Goal: Information Seeking & Learning: Learn about a topic

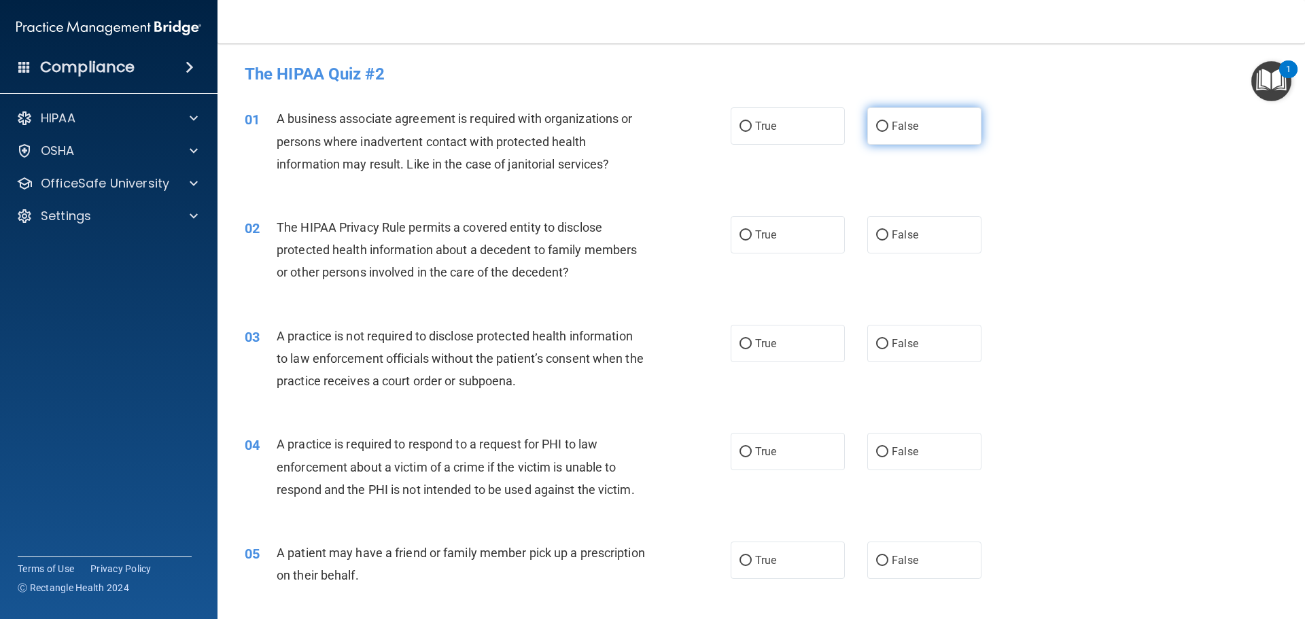
click at [876, 125] on input "False" at bounding box center [882, 127] width 12 height 10
radio input "true"
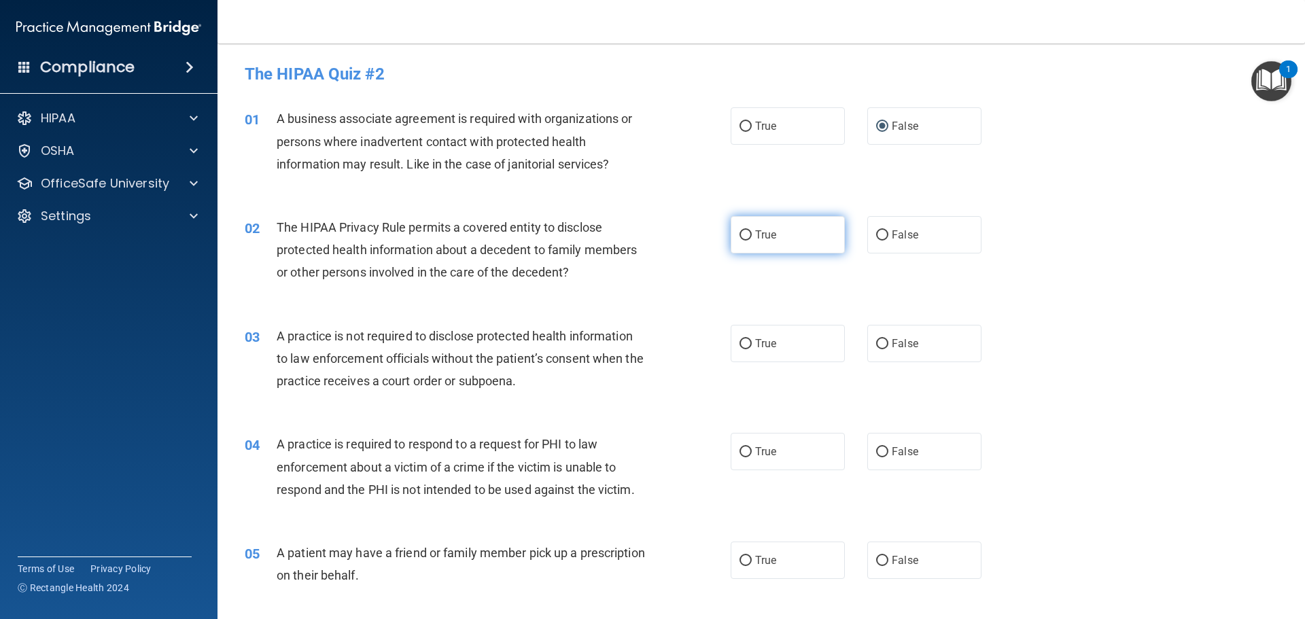
click at [733, 233] on label "True" at bounding box center [788, 234] width 114 height 37
click at [740, 233] on input "True" at bounding box center [746, 235] width 12 height 10
radio input "true"
click at [876, 347] on input "False" at bounding box center [882, 344] width 12 height 10
radio input "true"
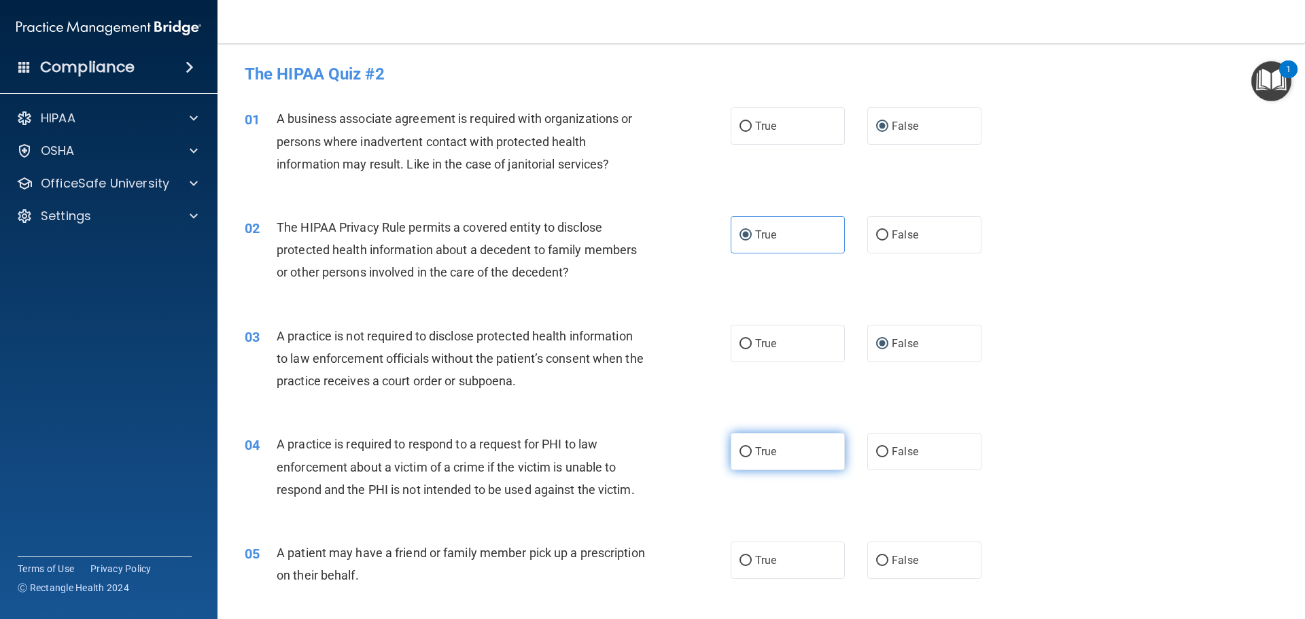
click at [740, 449] on input "True" at bounding box center [746, 452] width 12 height 10
radio input "true"
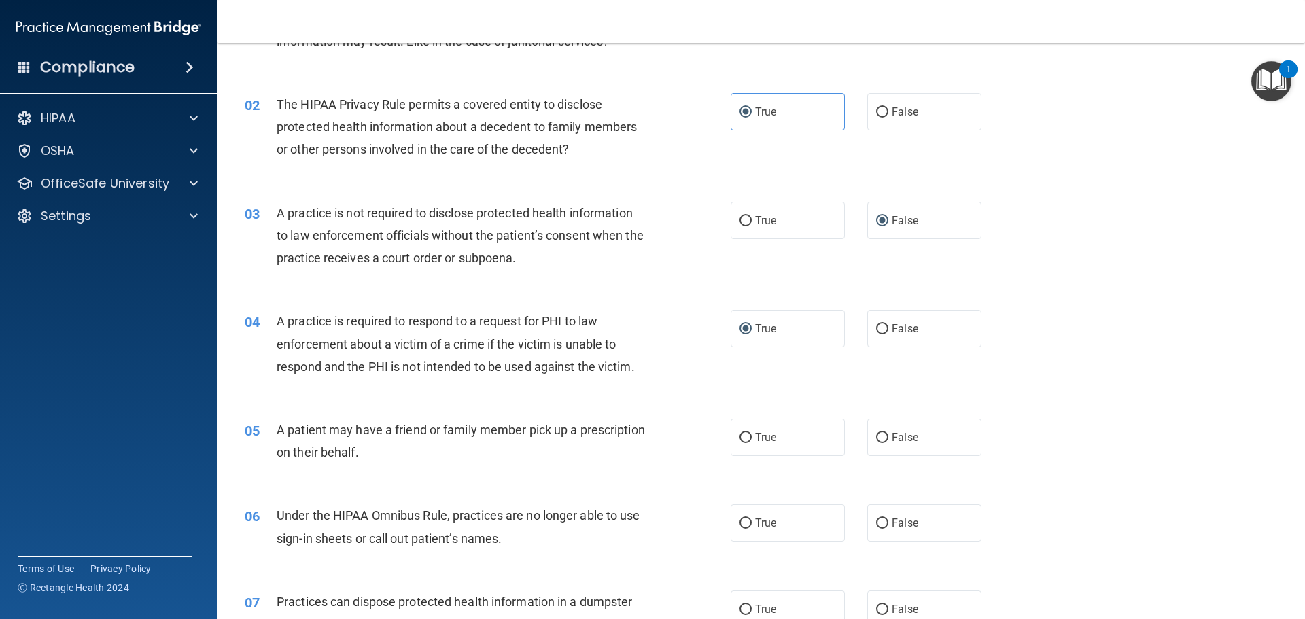
scroll to position [204, 0]
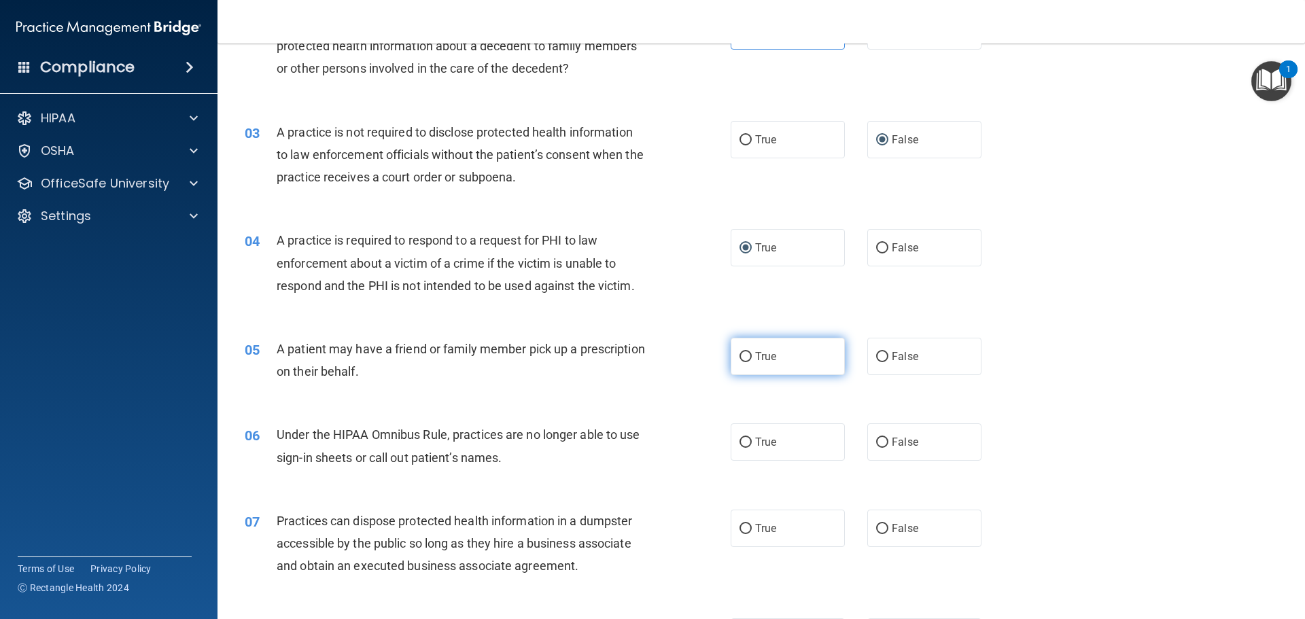
click at [740, 356] on input "True" at bounding box center [746, 357] width 12 height 10
radio input "true"
click at [876, 439] on input "False" at bounding box center [882, 443] width 12 height 10
radio input "true"
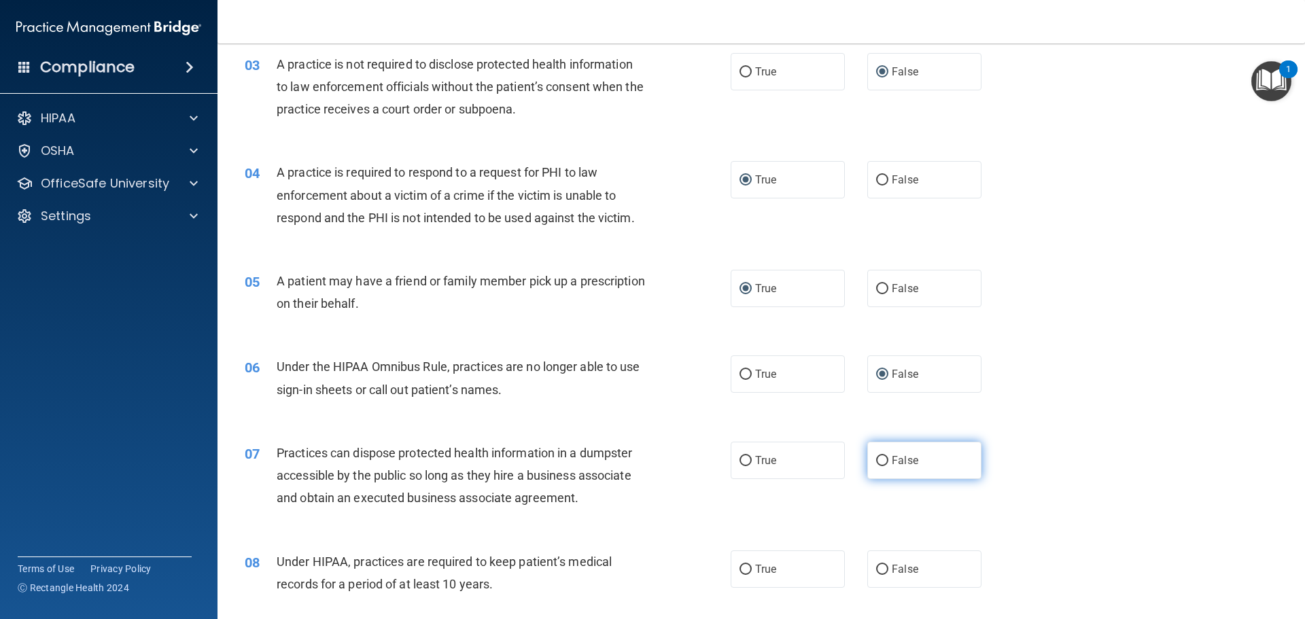
click at [876, 461] on input "False" at bounding box center [882, 461] width 12 height 10
radio input "true"
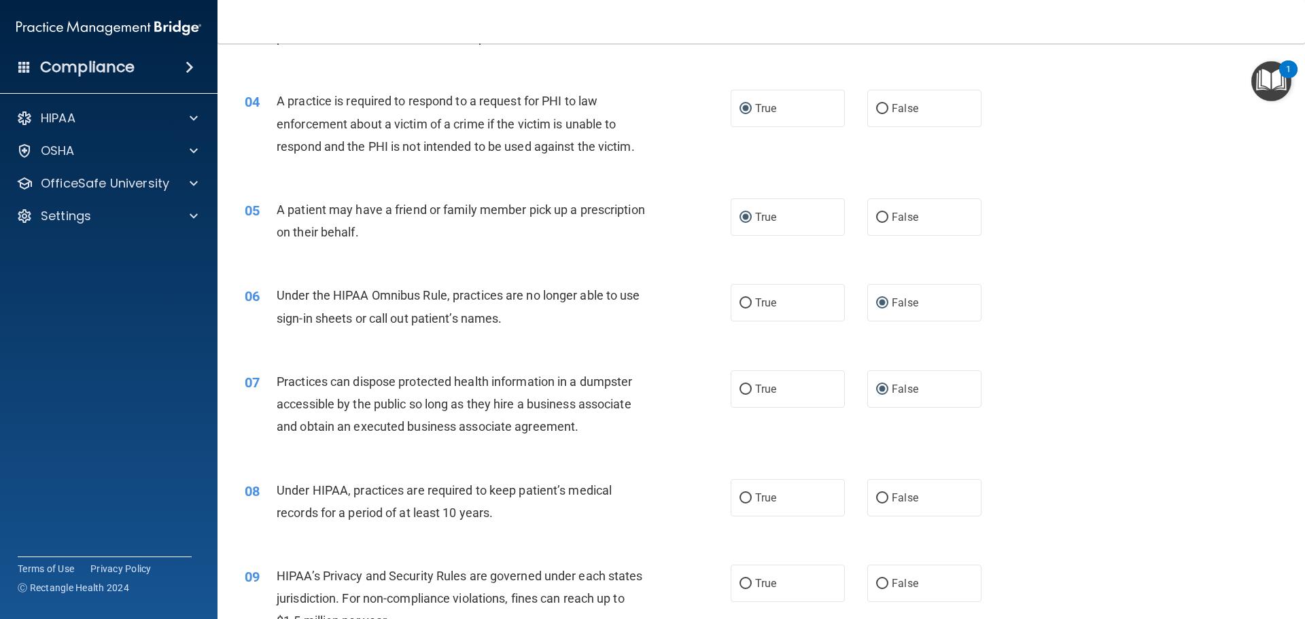
scroll to position [476, 0]
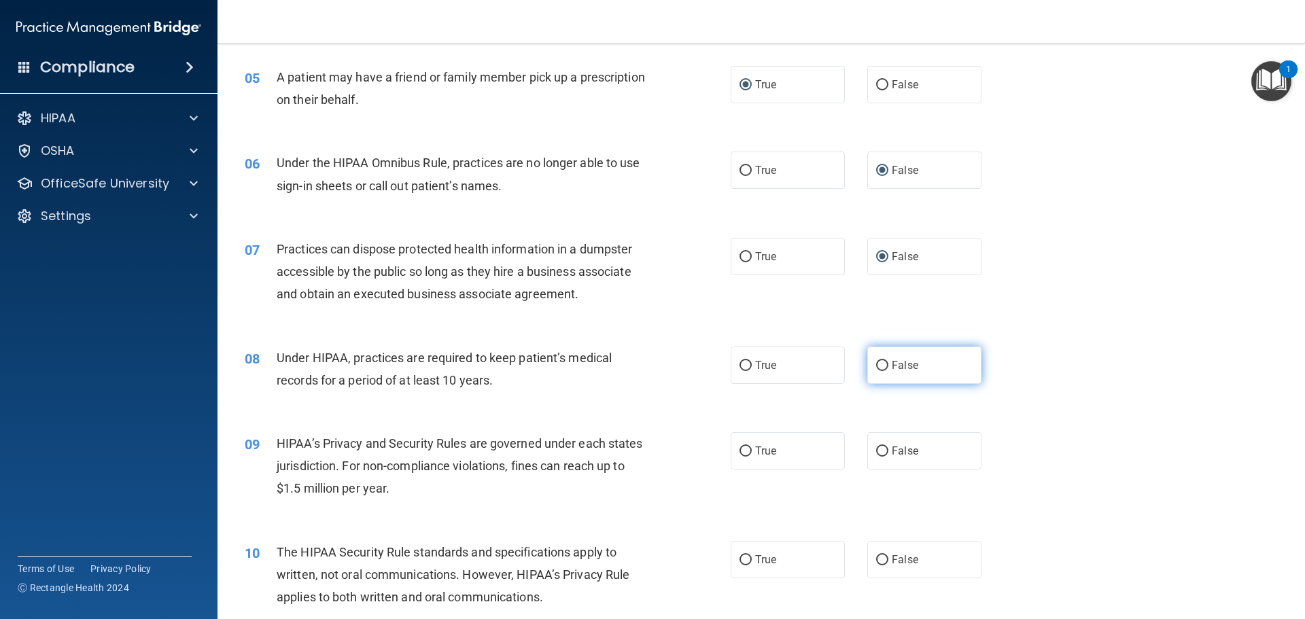
click at [876, 365] on input "False" at bounding box center [882, 366] width 12 height 10
radio input "true"
click at [876, 451] on input "False" at bounding box center [882, 452] width 12 height 10
radio input "true"
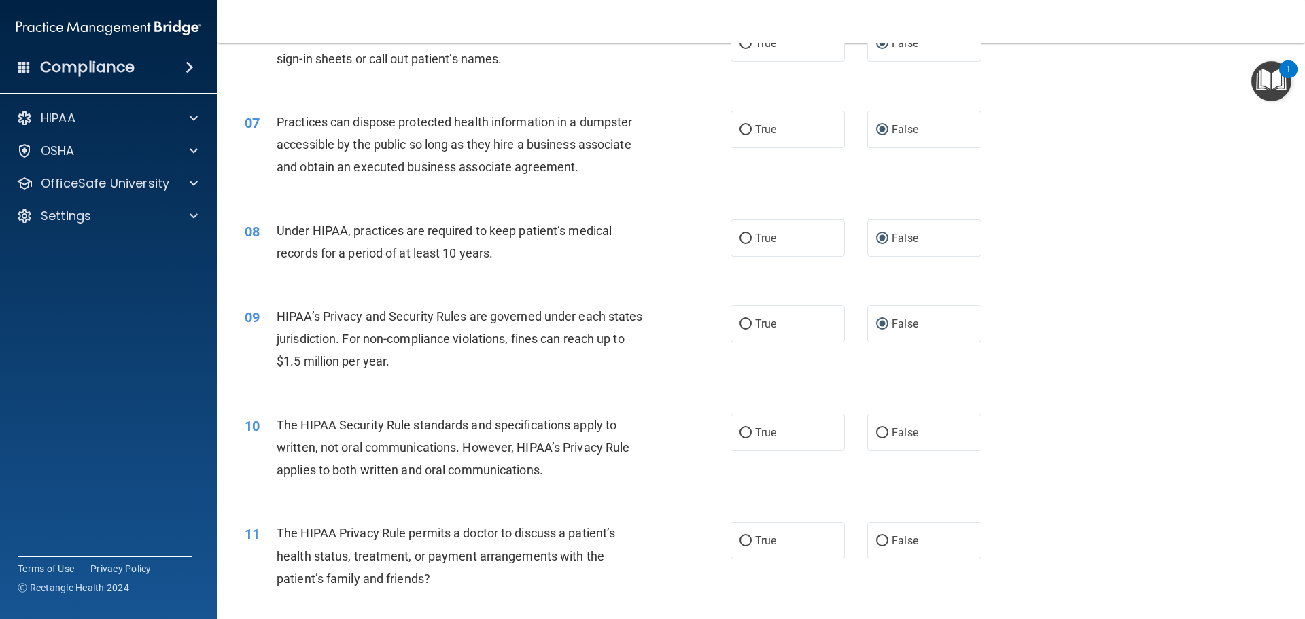
scroll to position [612, 0]
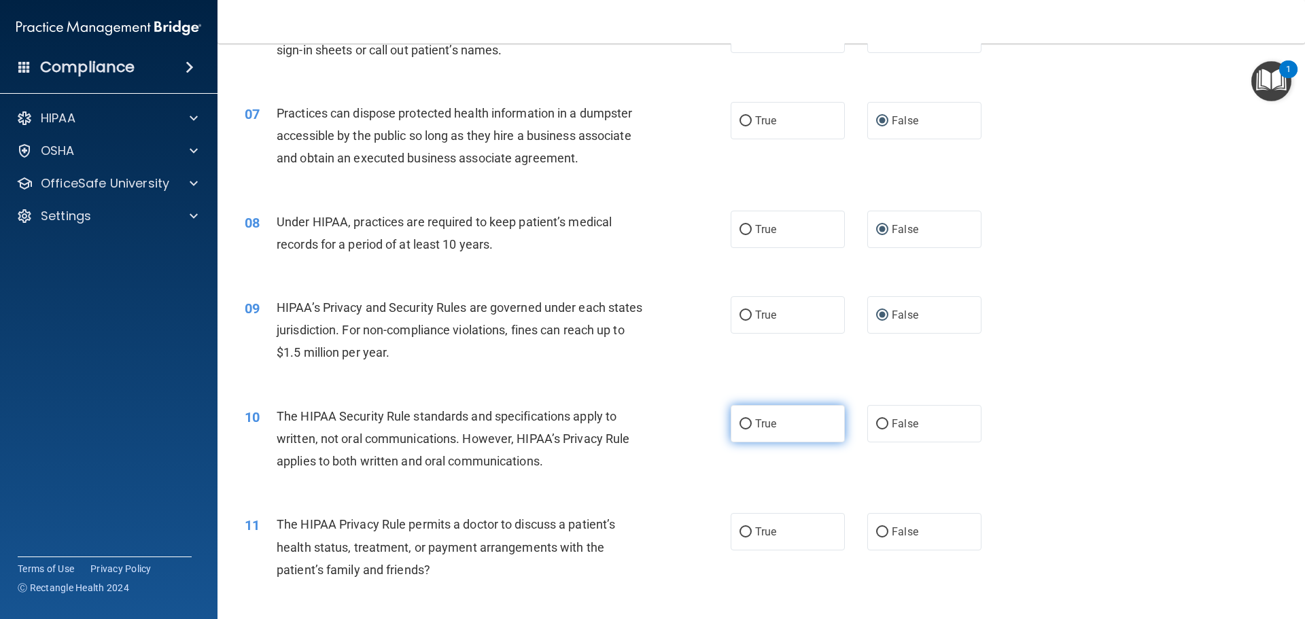
click at [740, 423] on input "True" at bounding box center [746, 424] width 12 height 10
radio input "true"
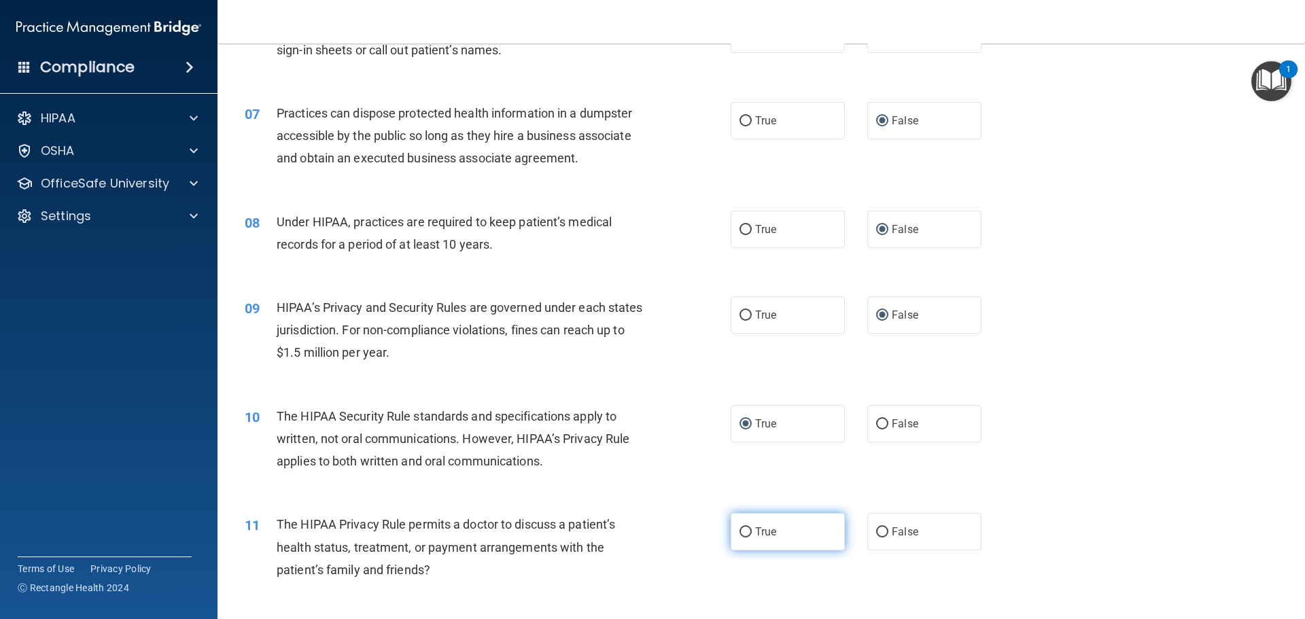
click at [742, 530] on input "True" at bounding box center [746, 533] width 12 height 10
radio input "true"
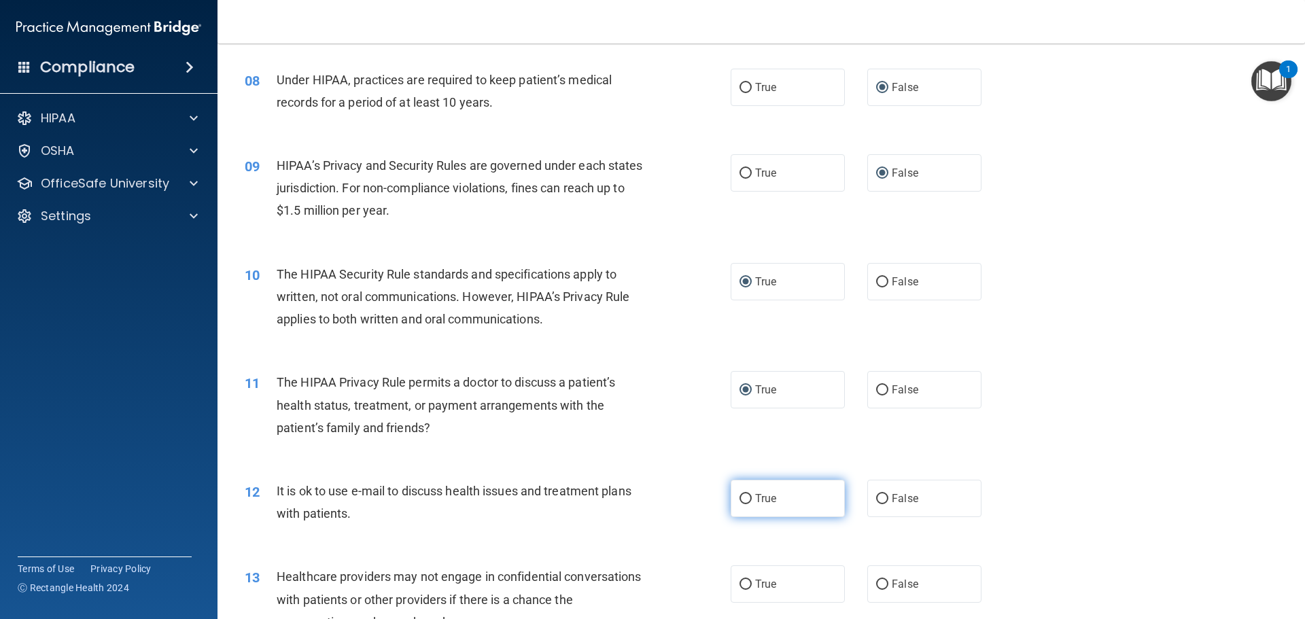
scroll to position [816, 0]
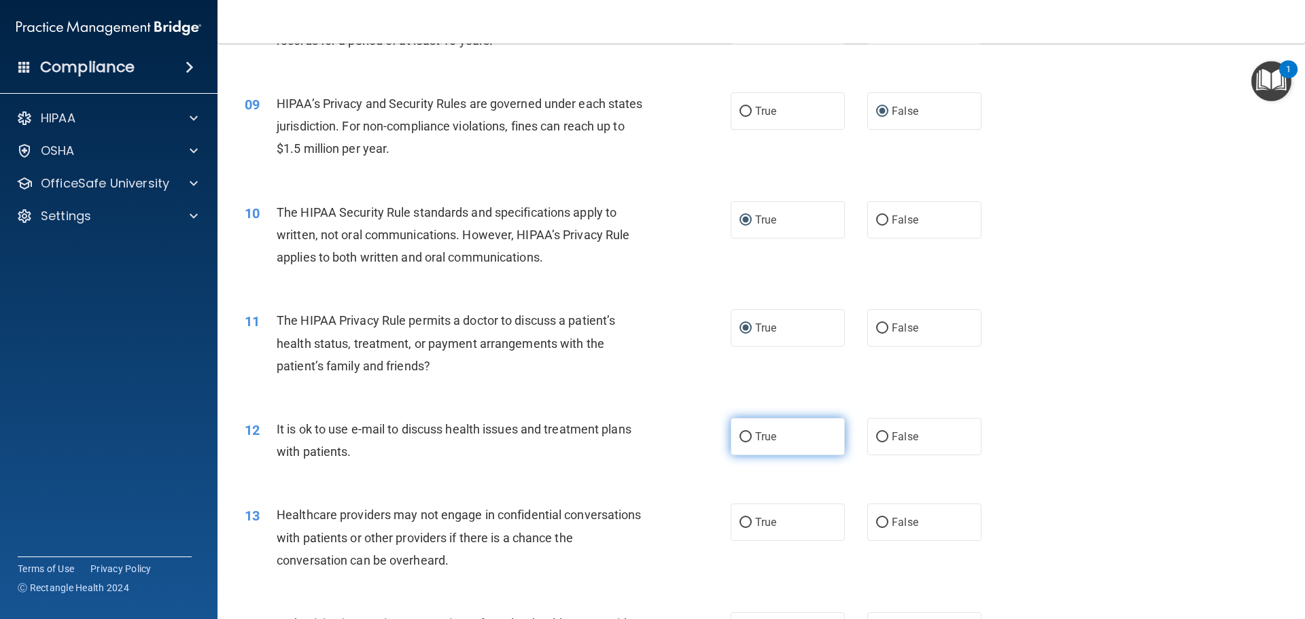
click at [742, 440] on input "True" at bounding box center [746, 437] width 12 height 10
radio input "true"
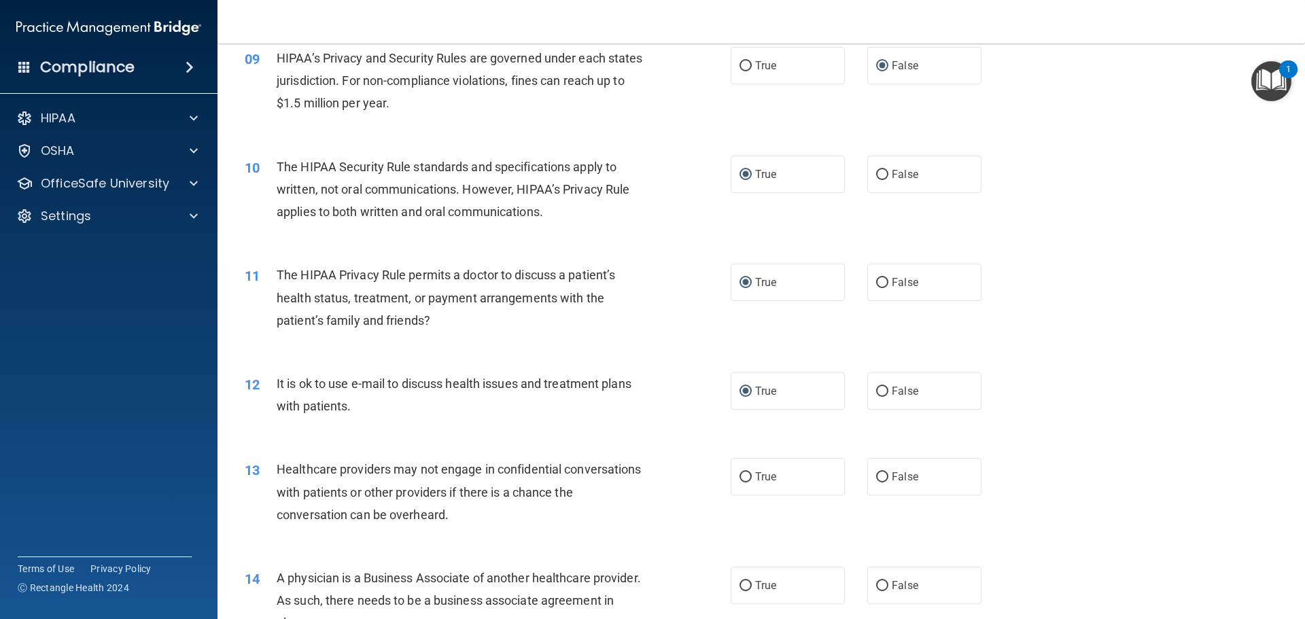
scroll to position [884, 0]
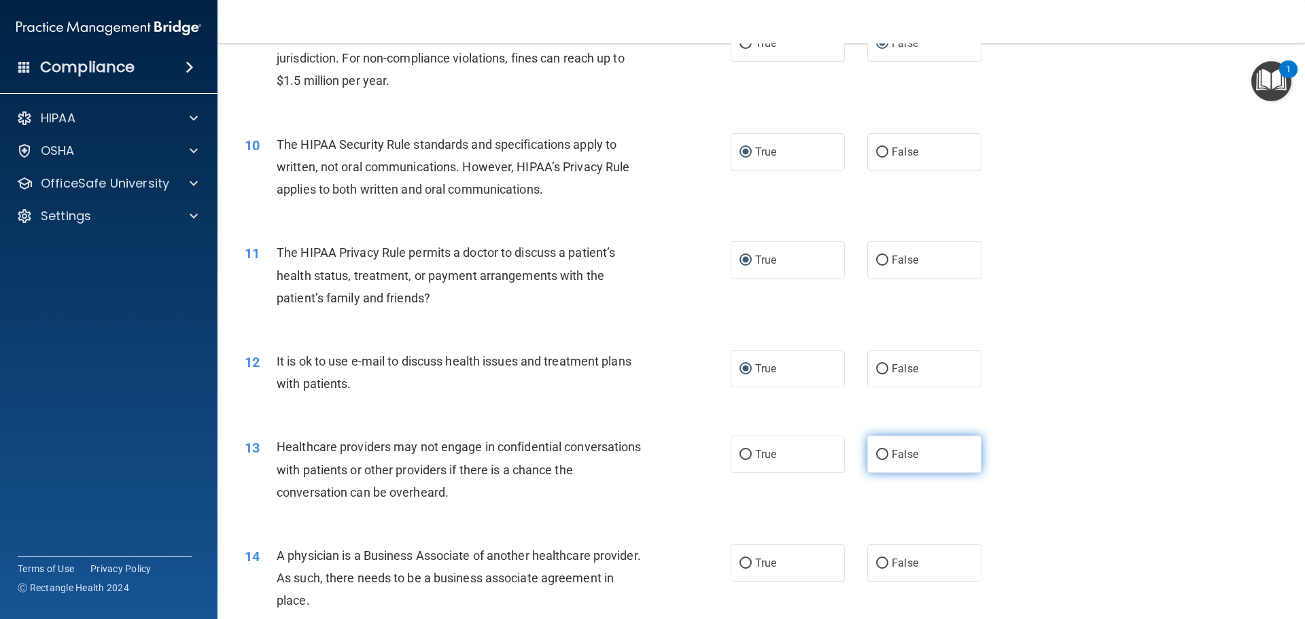
click at [876, 453] on input "False" at bounding box center [882, 455] width 12 height 10
radio input "true"
click at [876, 560] on input "False" at bounding box center [882, 564] width 12 height 10
radio input "true"
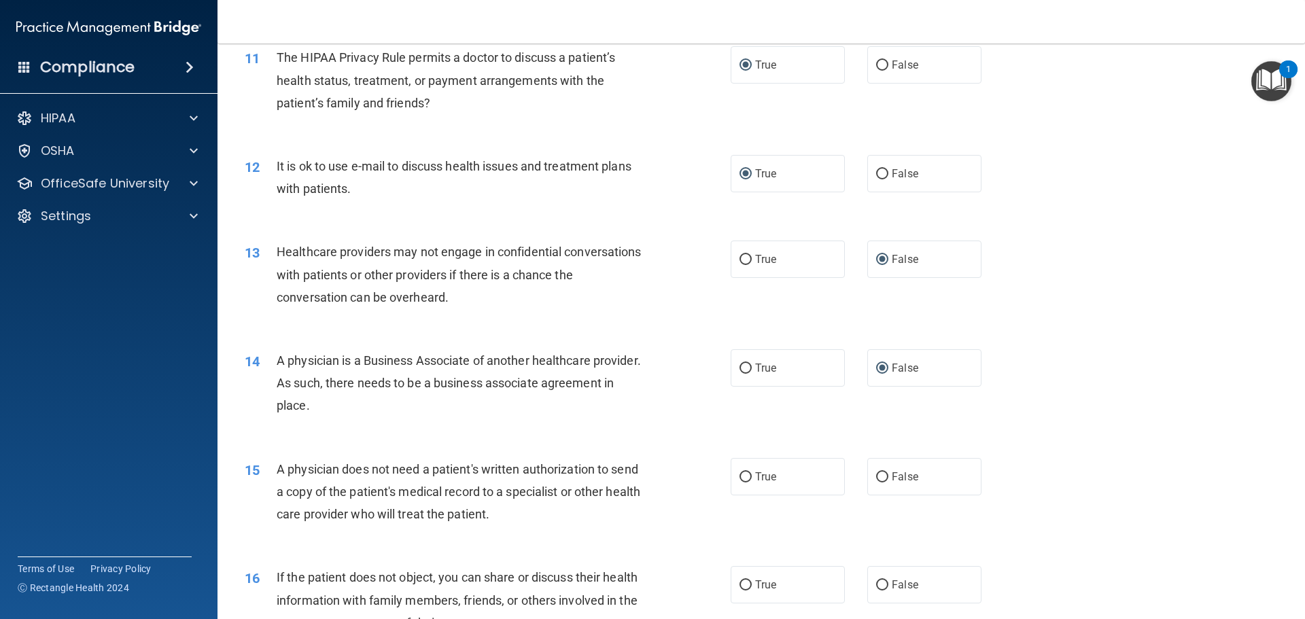
scroll to position [1088, 0]
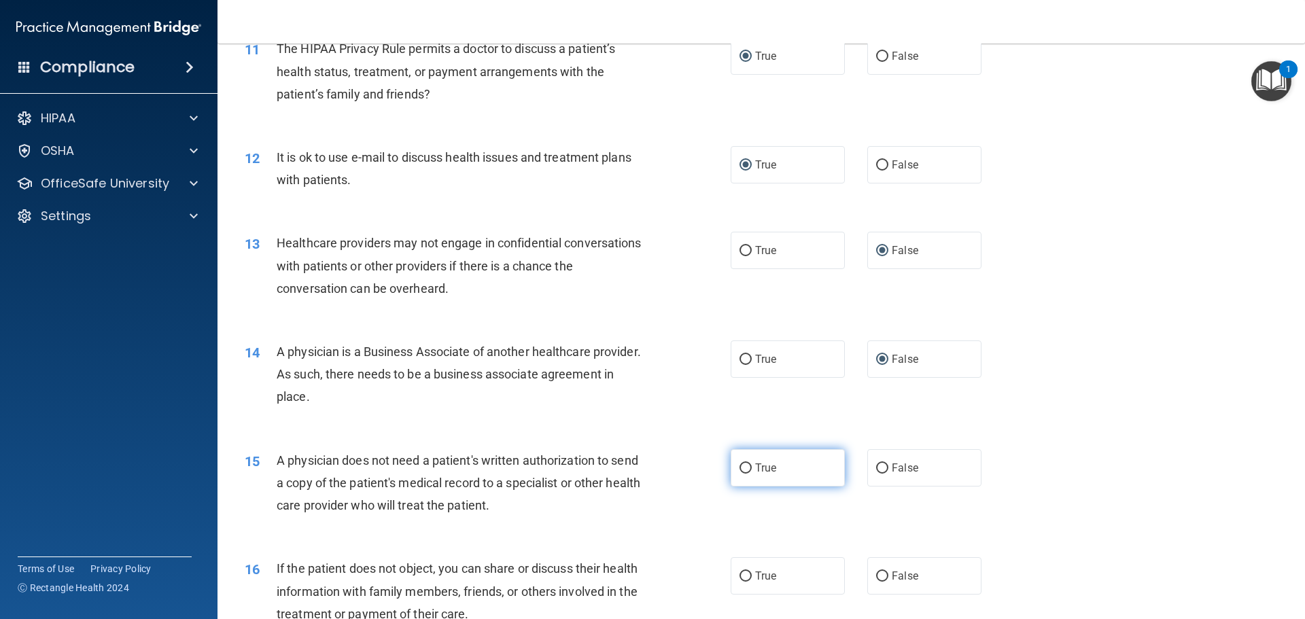
click at [740, 468] on input "True" at bounding box center [746, 469] width 12 height 10
radio input "true"
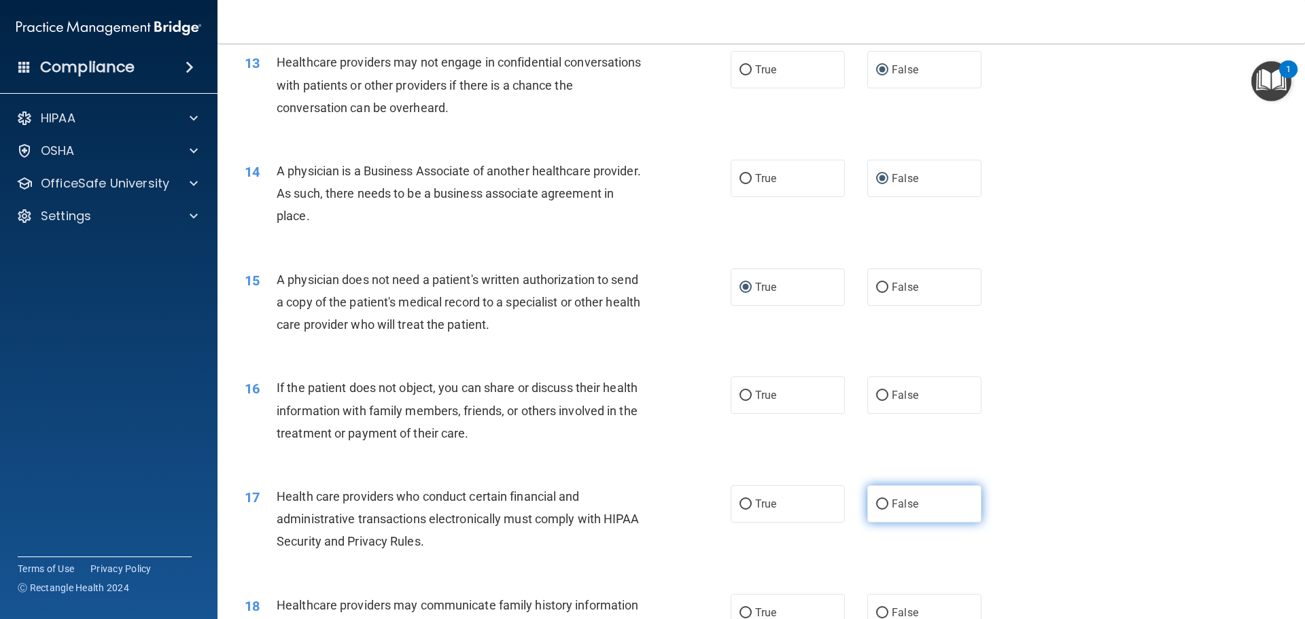
scroll to position [1292, 0]
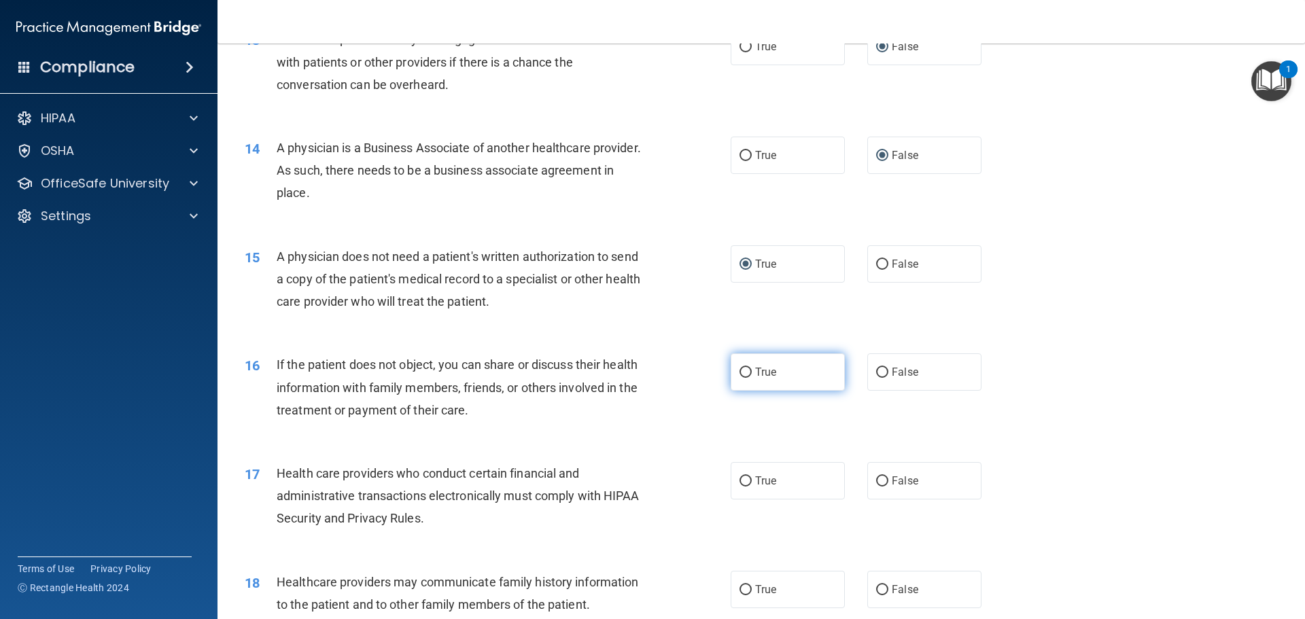
click at [744, 369] on input "True" at bounding box center [746, 373] width 12 height 10
radio input "true"
click at [744, 483] on input "True" at bounding box center [746, 482] width 12 height 10
radio input "true"
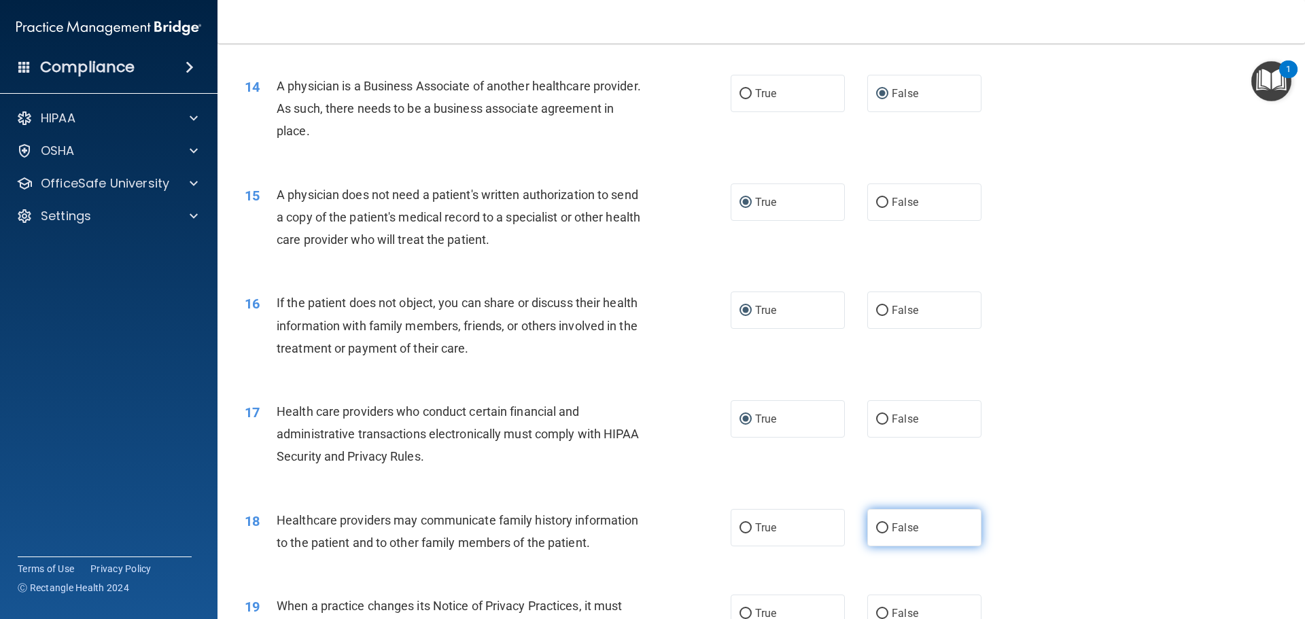
scroll to position [1428, 0]
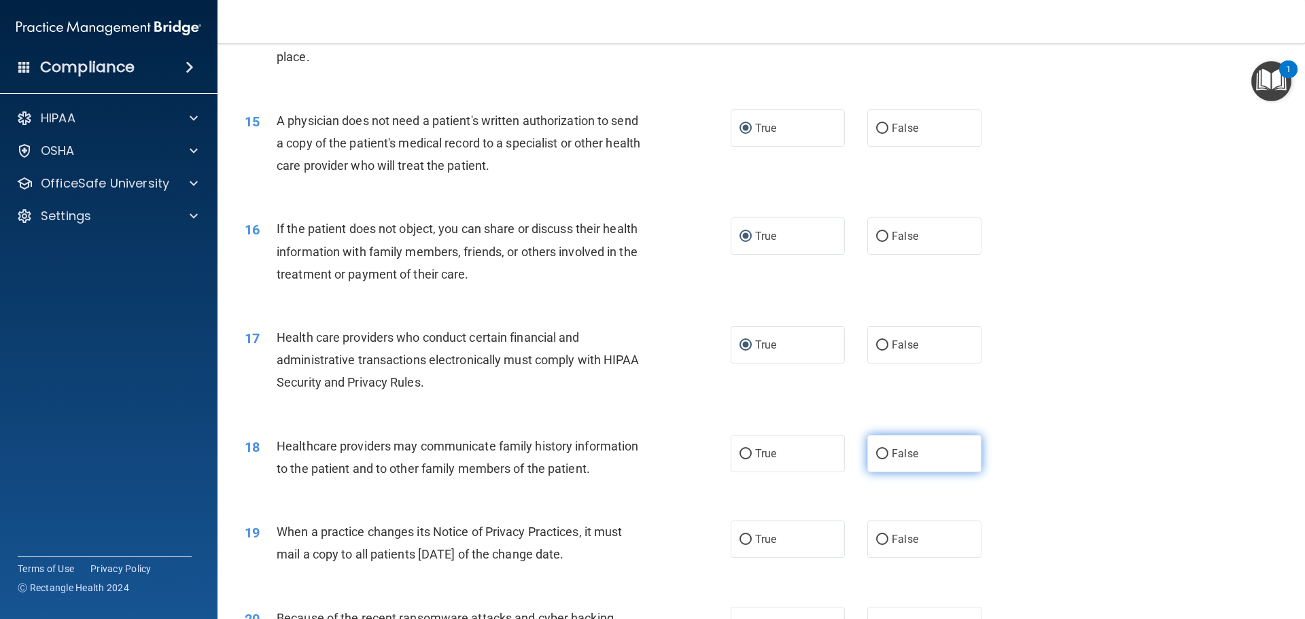
click at [876, 453] on input "False" at bounding box center [882, 454] width 12 height 10
radio input "true"
click at [879, 538] on input "False" at bounding box center [882, 540] width 12 height 10
radio input "true"
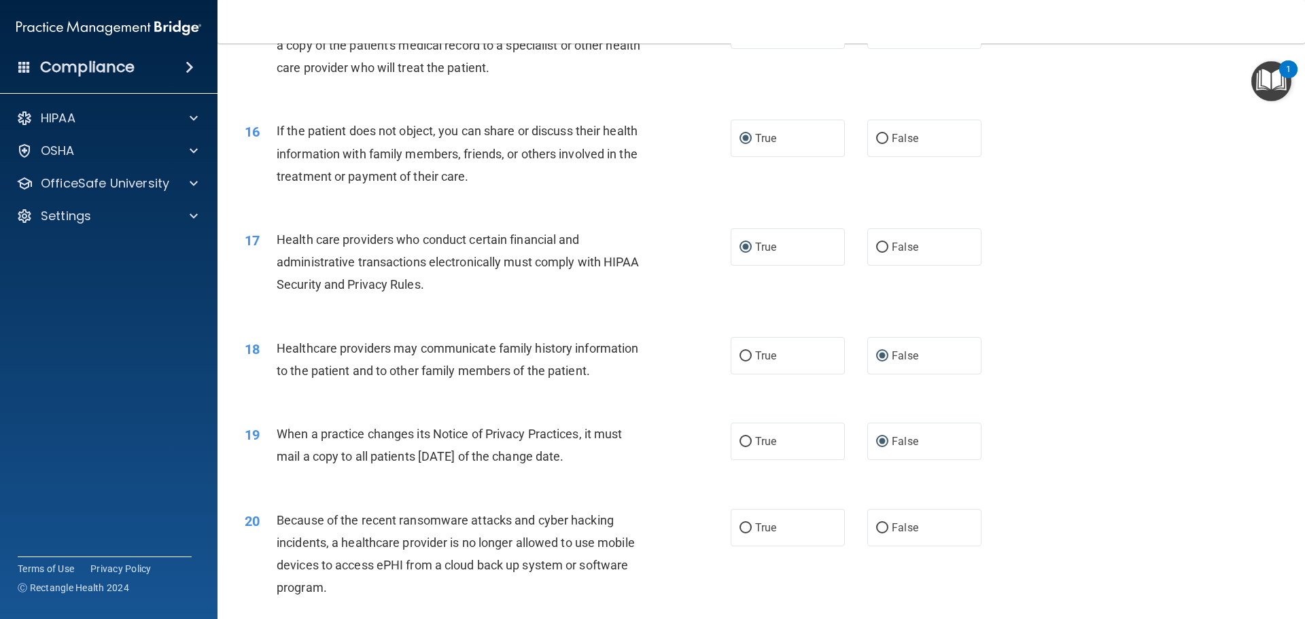
scroll to position [1632, 0]
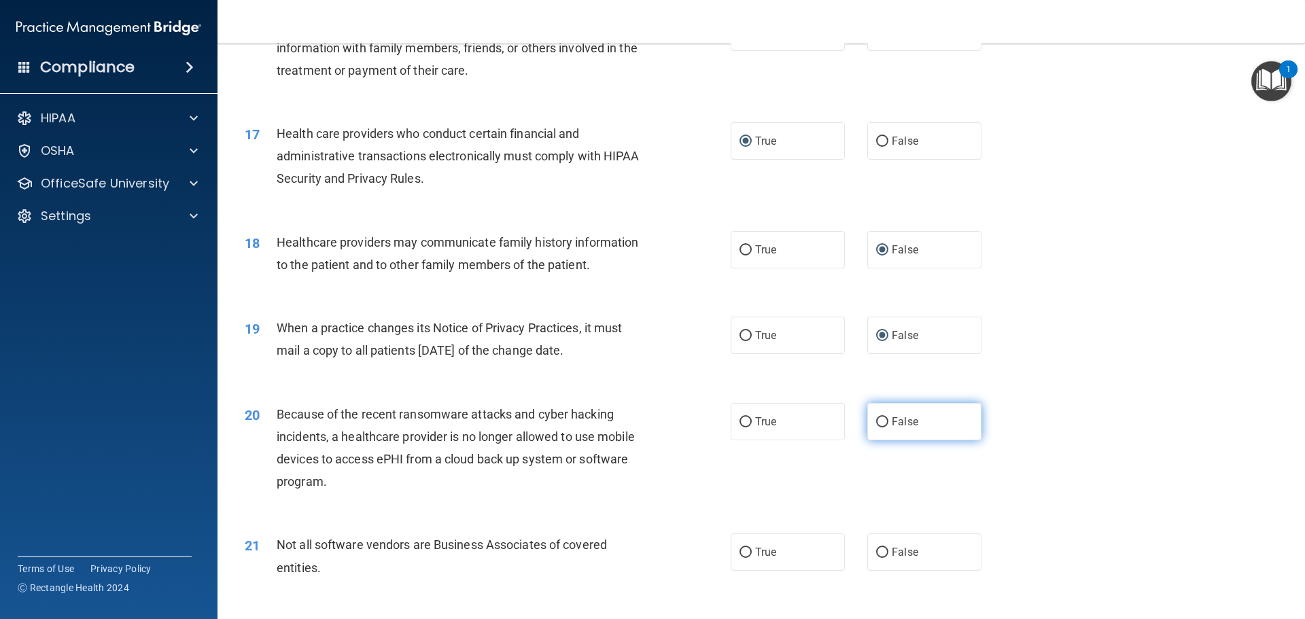
click at [876, 420] on input "False" at bounding box center [882, 422] width 12 height 10
radio input "true"
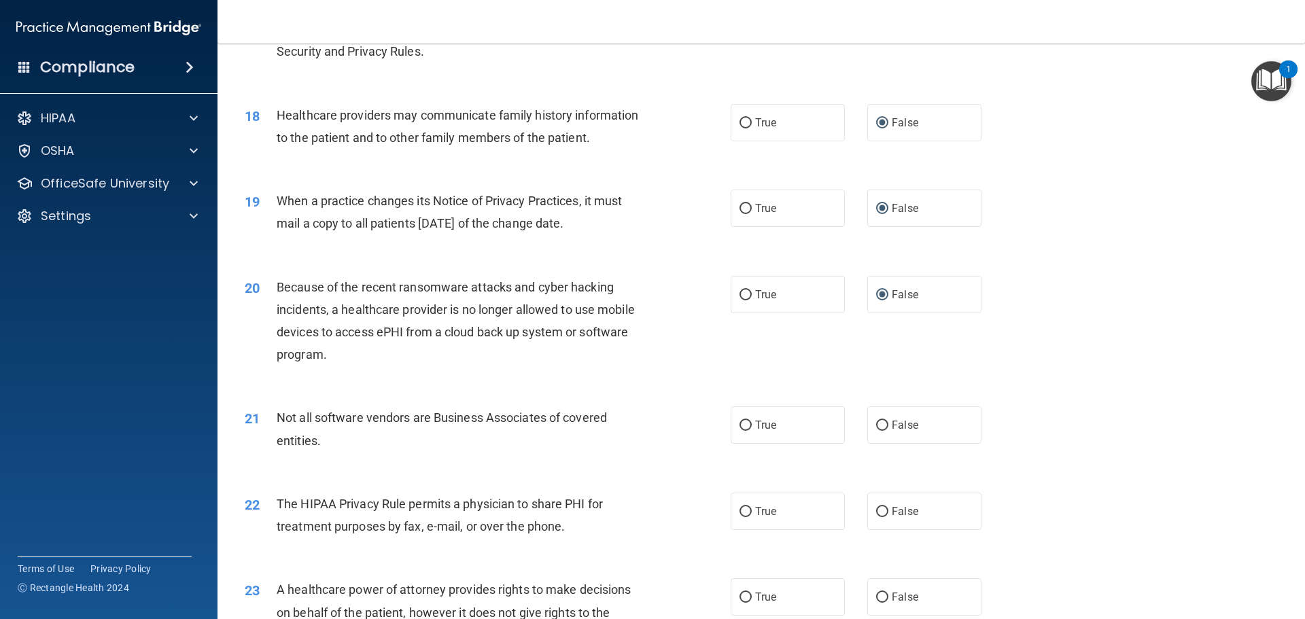
scroll to position [1768, 0]
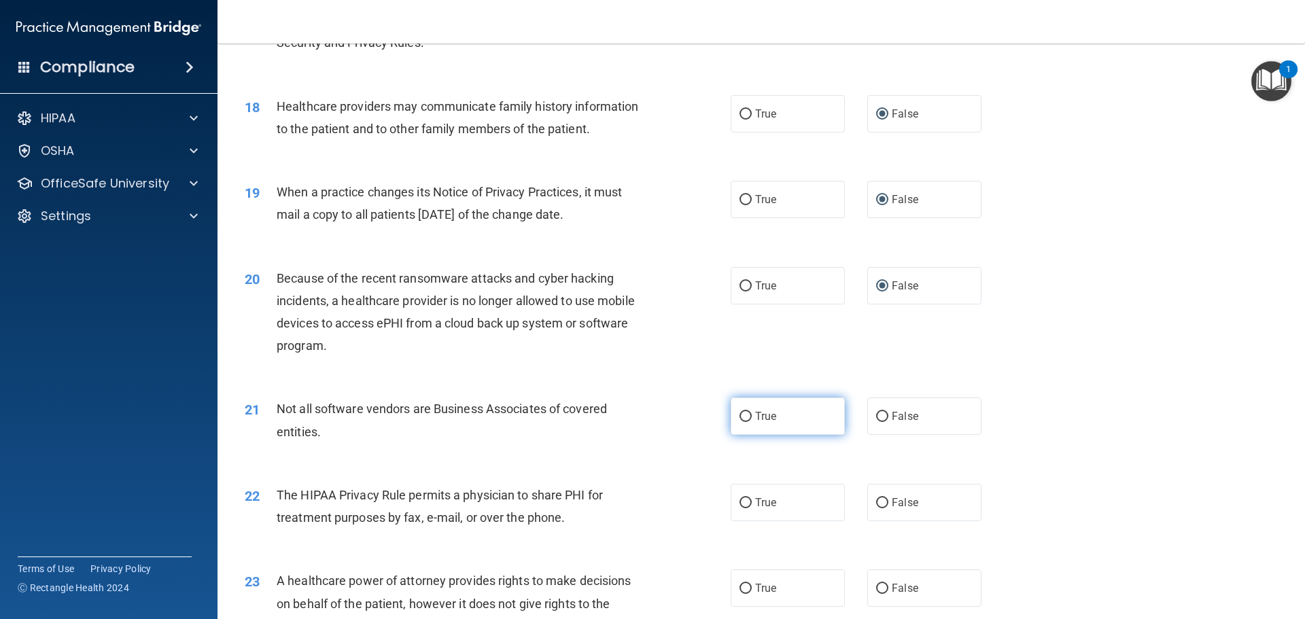
click at [742, 415] on input "True" at bounding box center [746, 417] width 12 height 10
radio input "true"
click at [742, 504] on input "True" at bounding box center [746, 503] width 12 height 10
radio input "true"
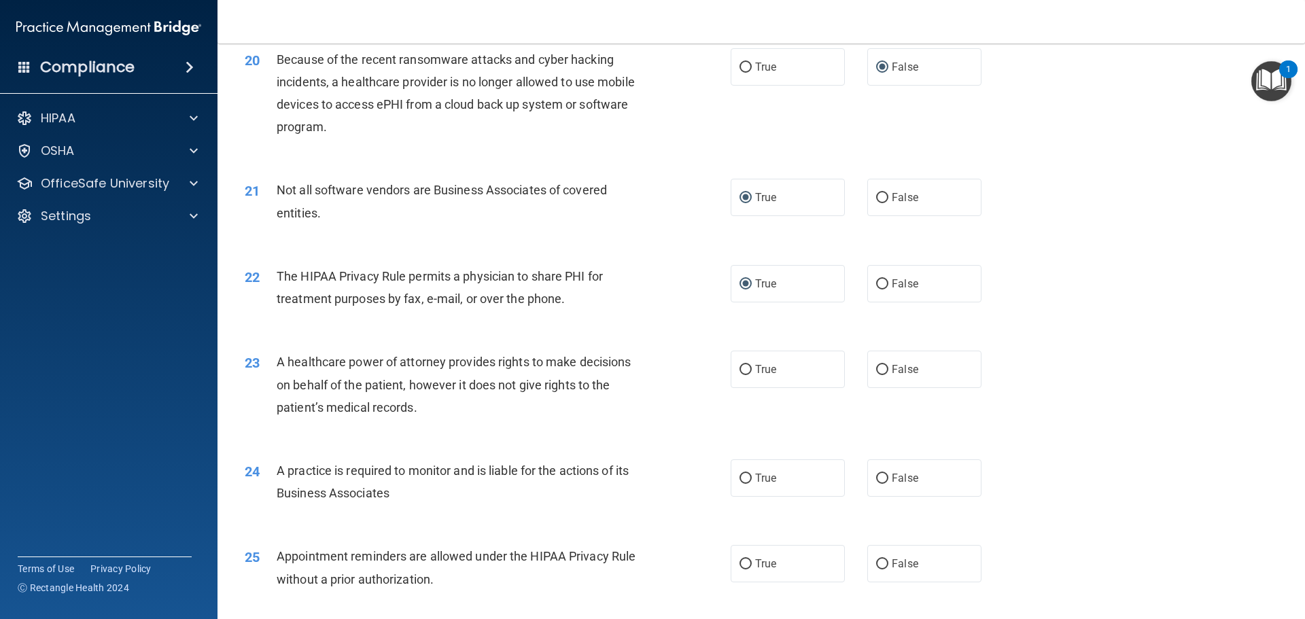
scroll to position [2040, 0]
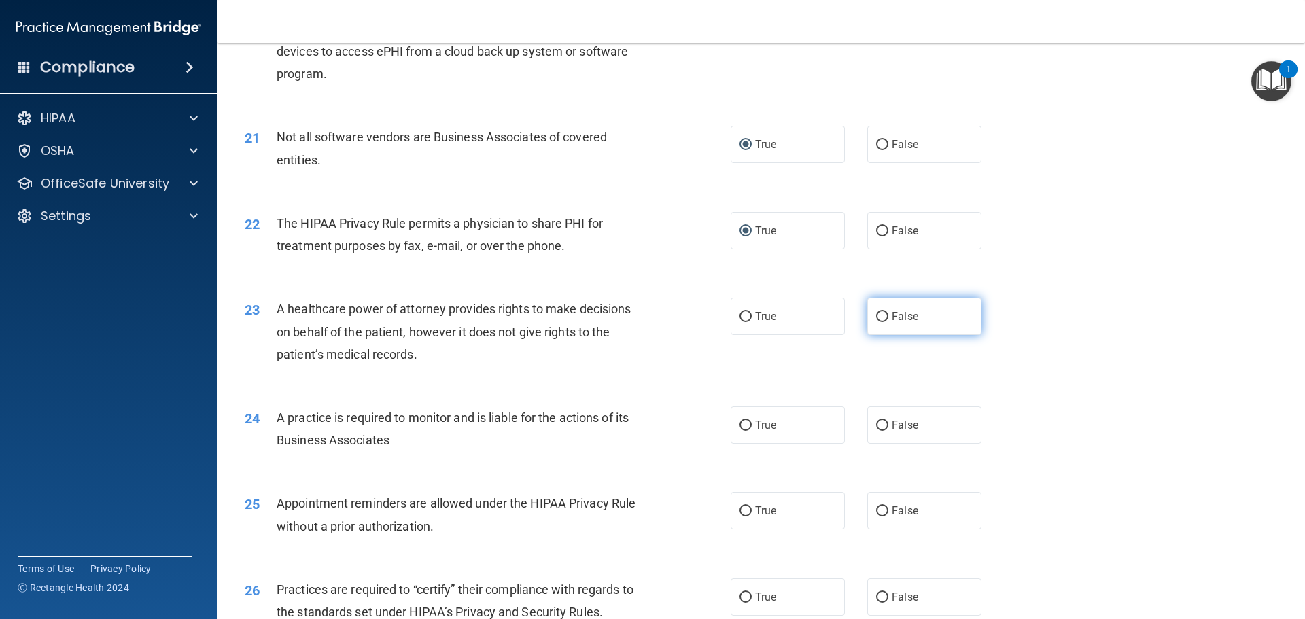
click at [877, 313] on input "False" at bounding box center [882, 317] width 12 height 10
radio input "true"
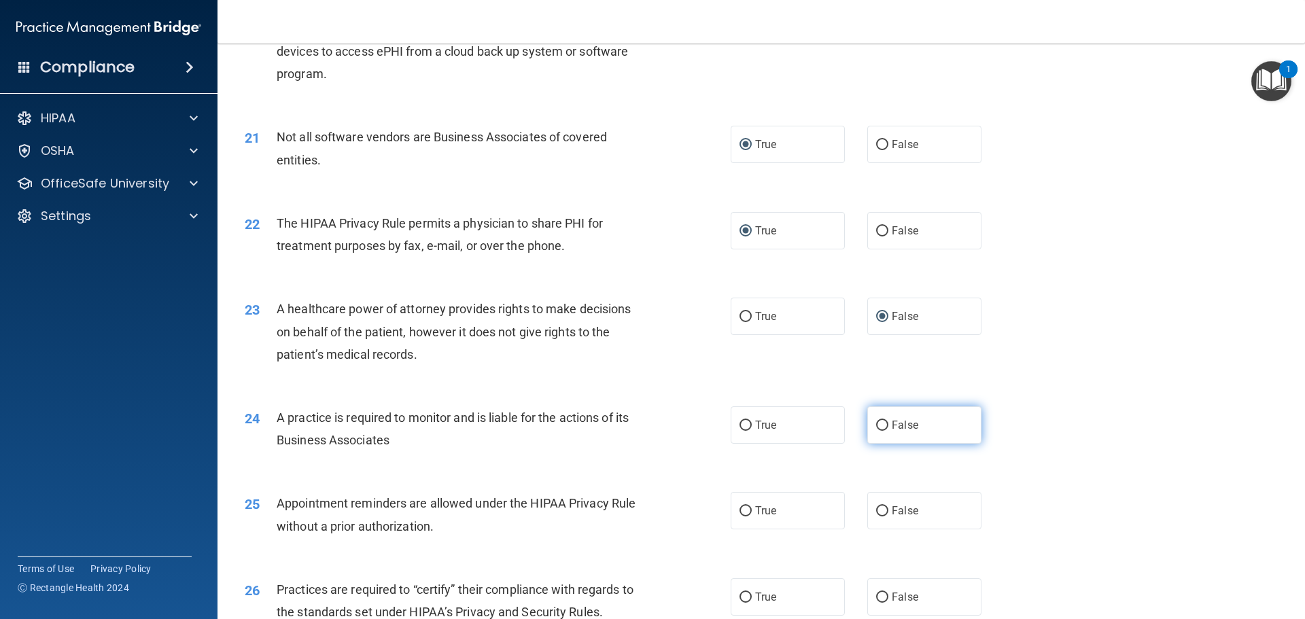
click at [876, 424] on input "False" at bounding box center [882, 426] width 12 height 10
radio input "true"
click at [743, 513] on input "True" at bounding box center [746, 511] width 12 height 10
radio input "true"
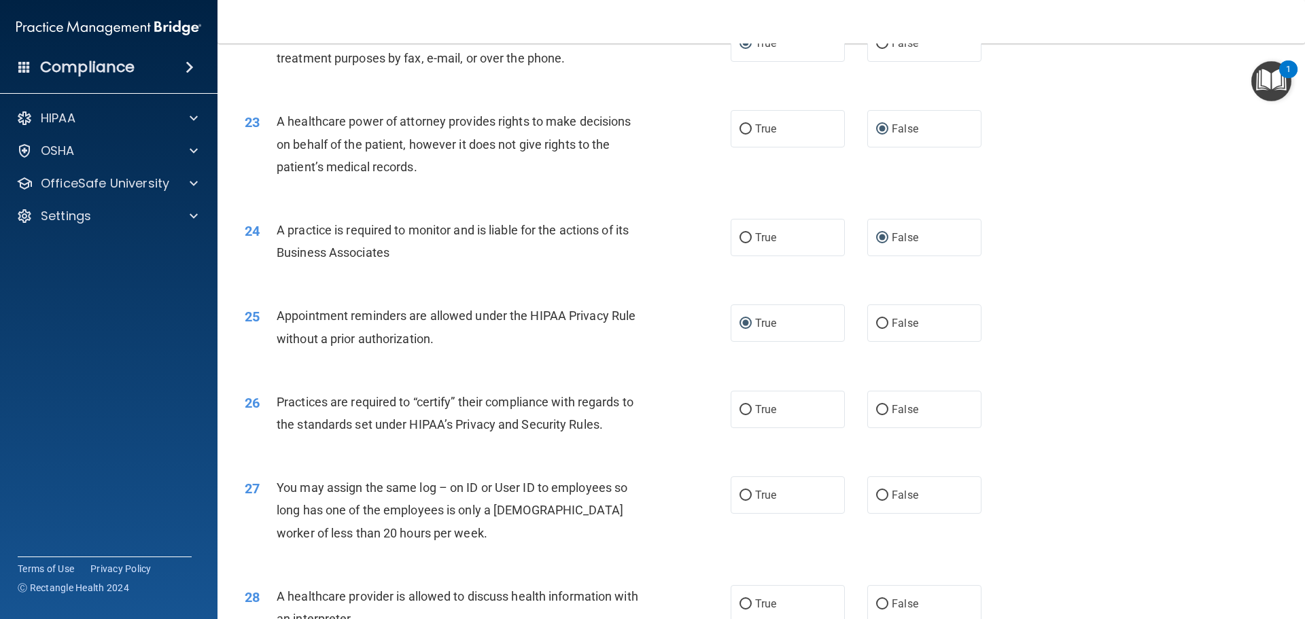
scroll to position [2243, 0]
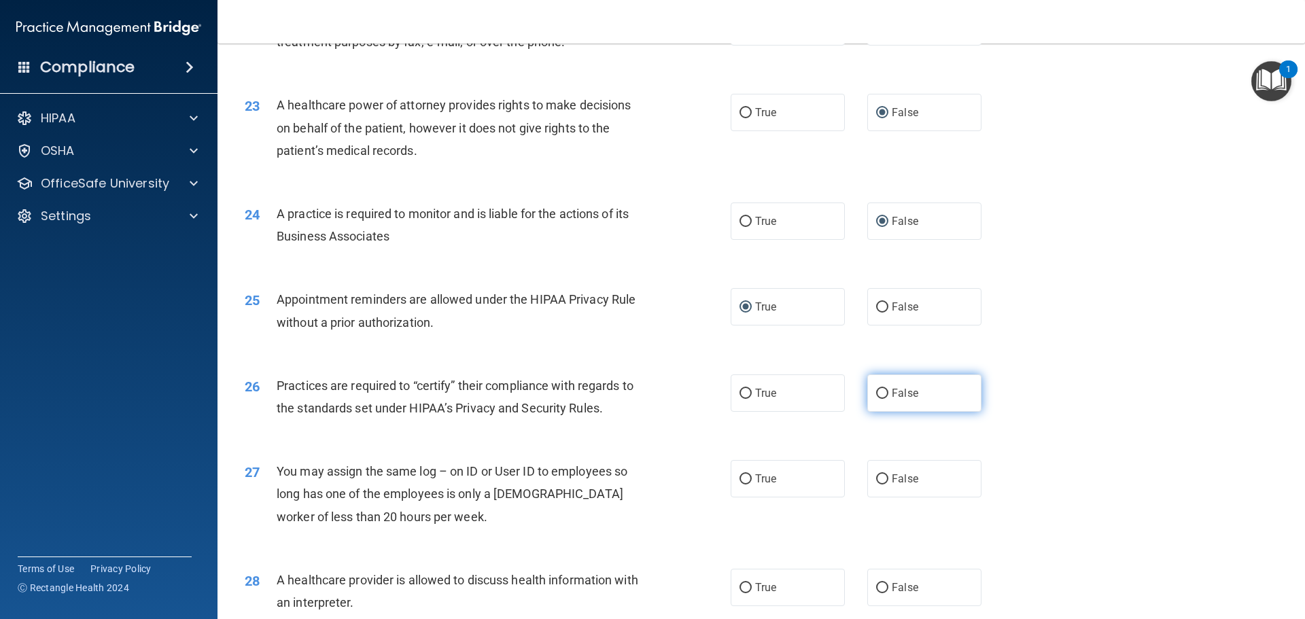
click at [876, 392] on input "False" at bounding box center [882, 394] width 12 height 10
radio input "true"
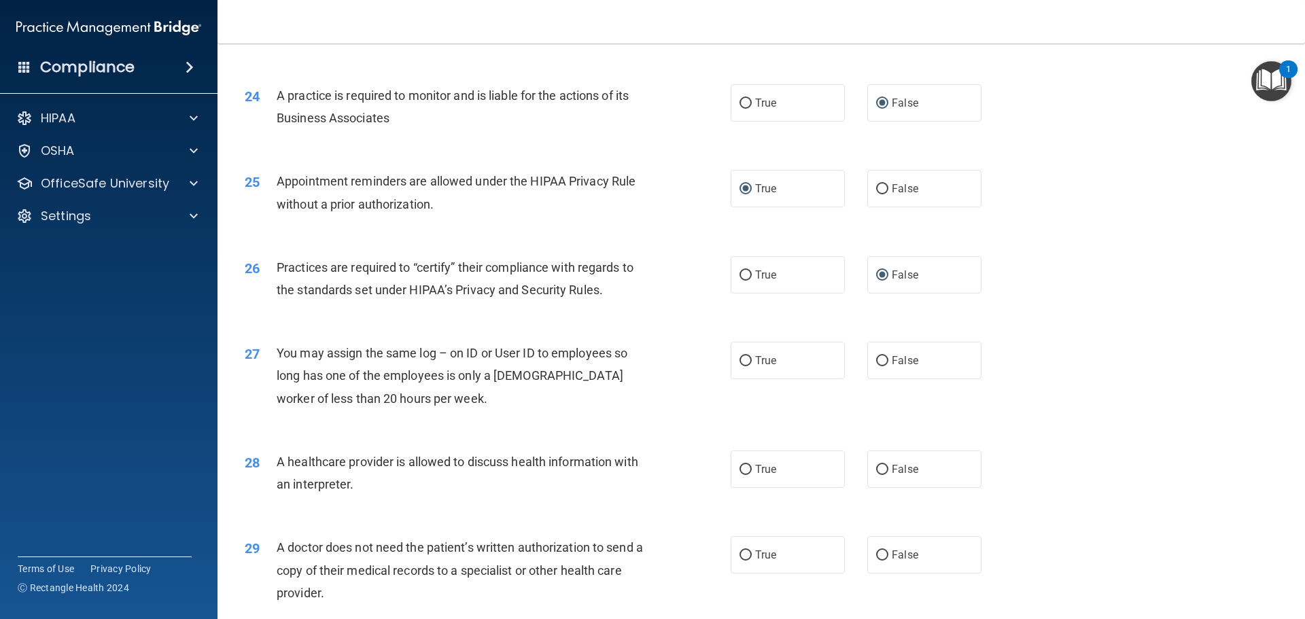
scroll to position [2379, 0]
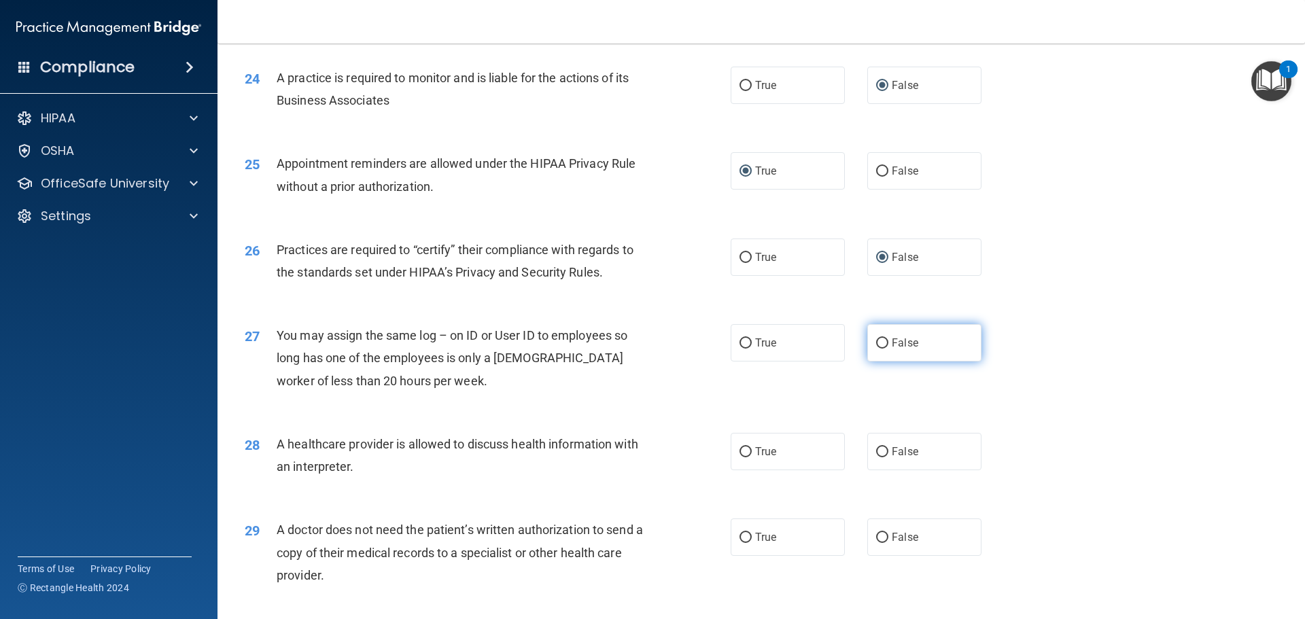
click at [876, 341] on input "False" at bounding box center [882, 344] width 12 height 10
radio input "true"
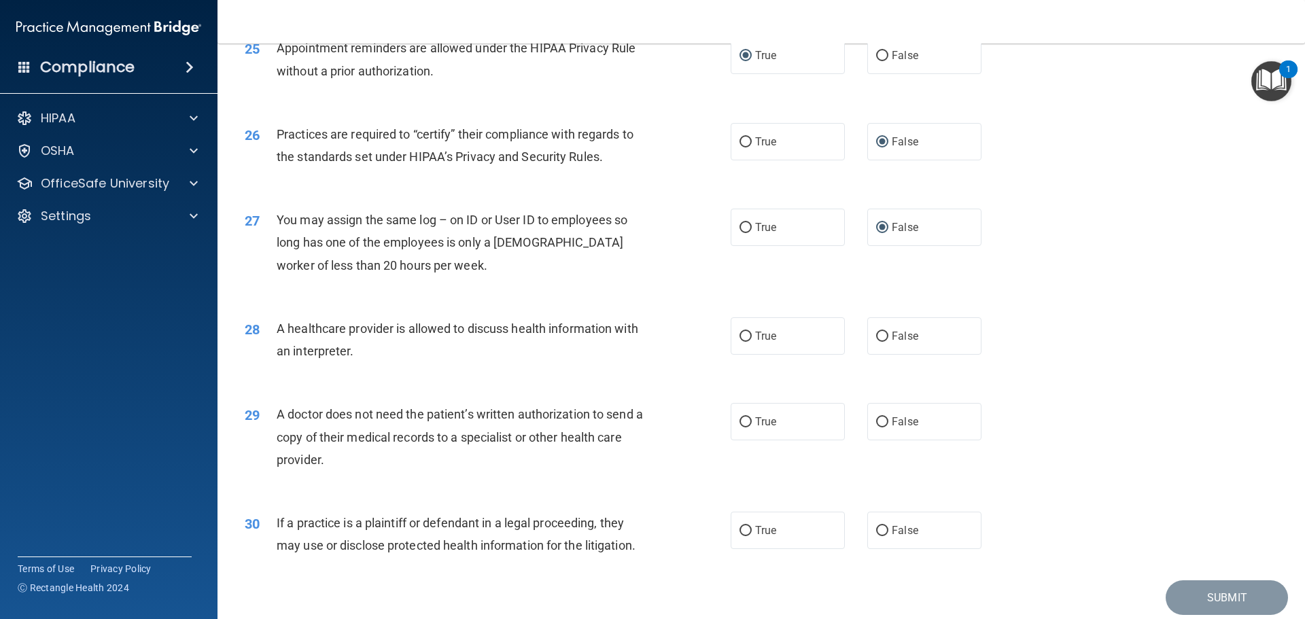
scroll to position [2515, 0]
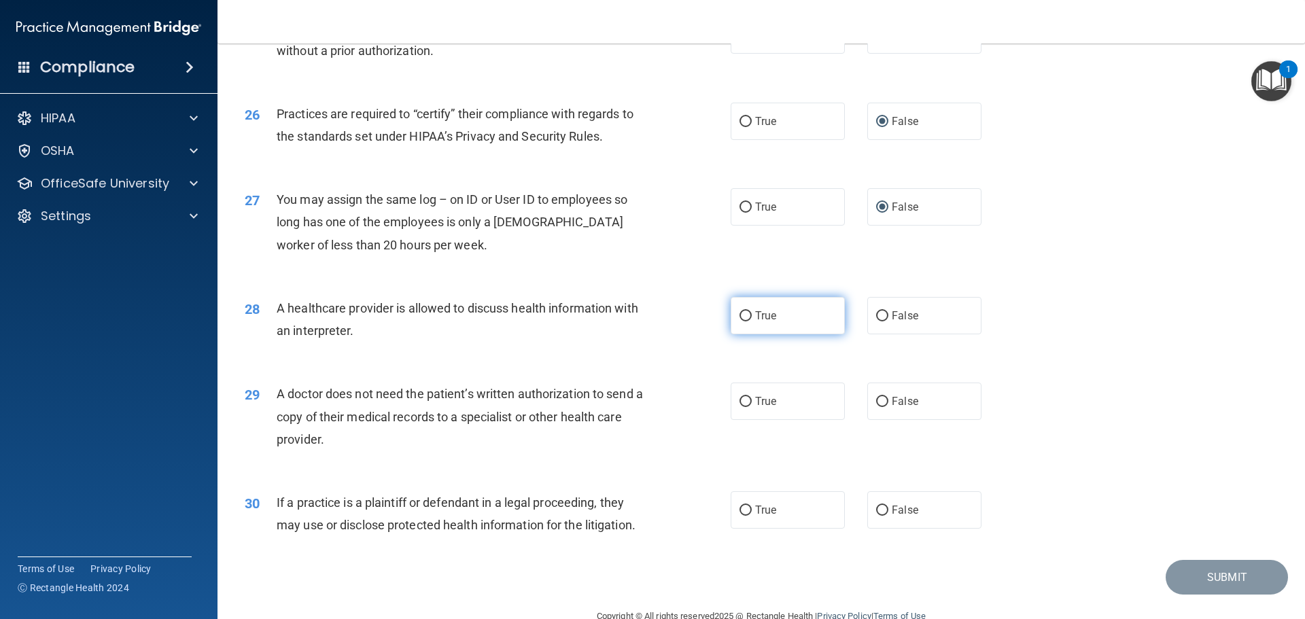
click at [741, 313] on input "True" at bounding box center [746, 316] width 12 height 10
radio input "true"
click at [741, 397] on input "True" at bounding box center [746, 402] width 12 height 10
radio input "true"
click at [740, 508] on input "True" at bounding box center [746, 511] width 12 height 10
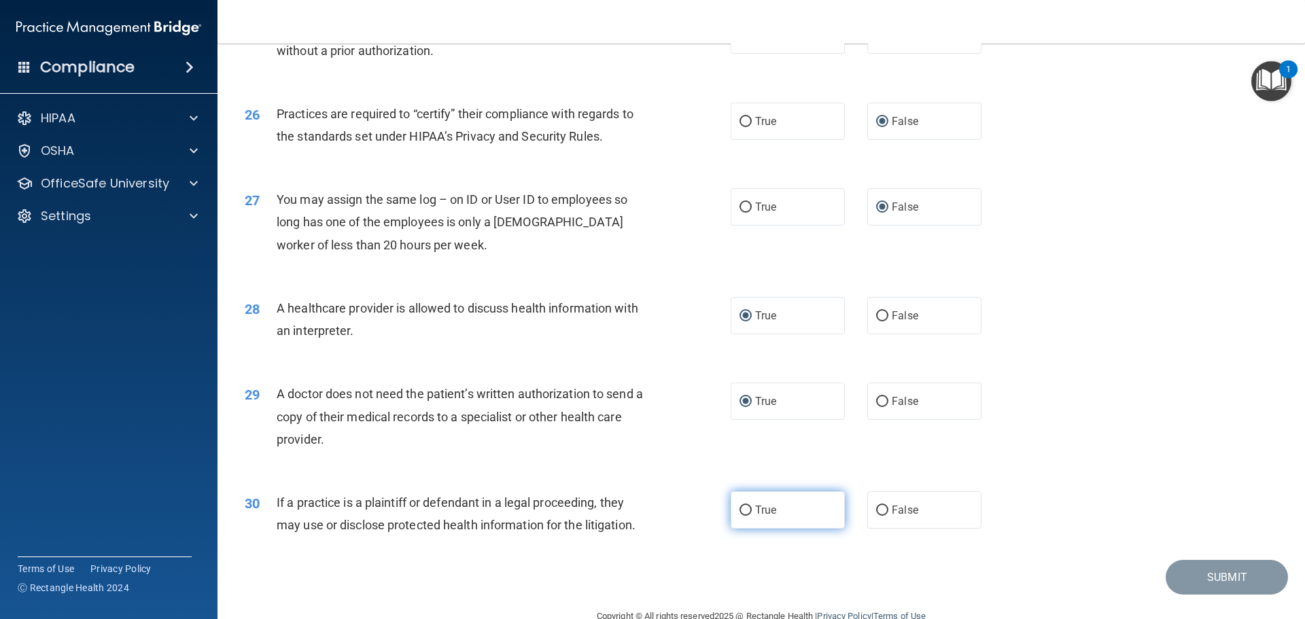
radio input "true"
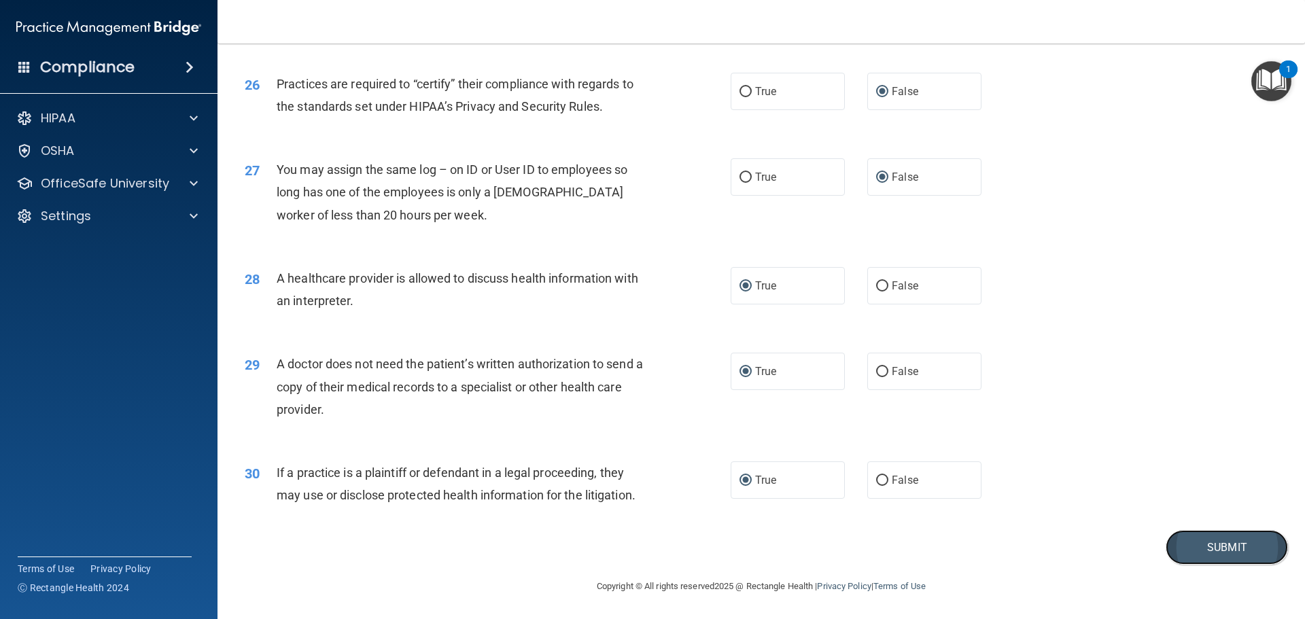
click at [1199, 551] on button "Submit" at bounding box center [1227, 547] width 122 height 35
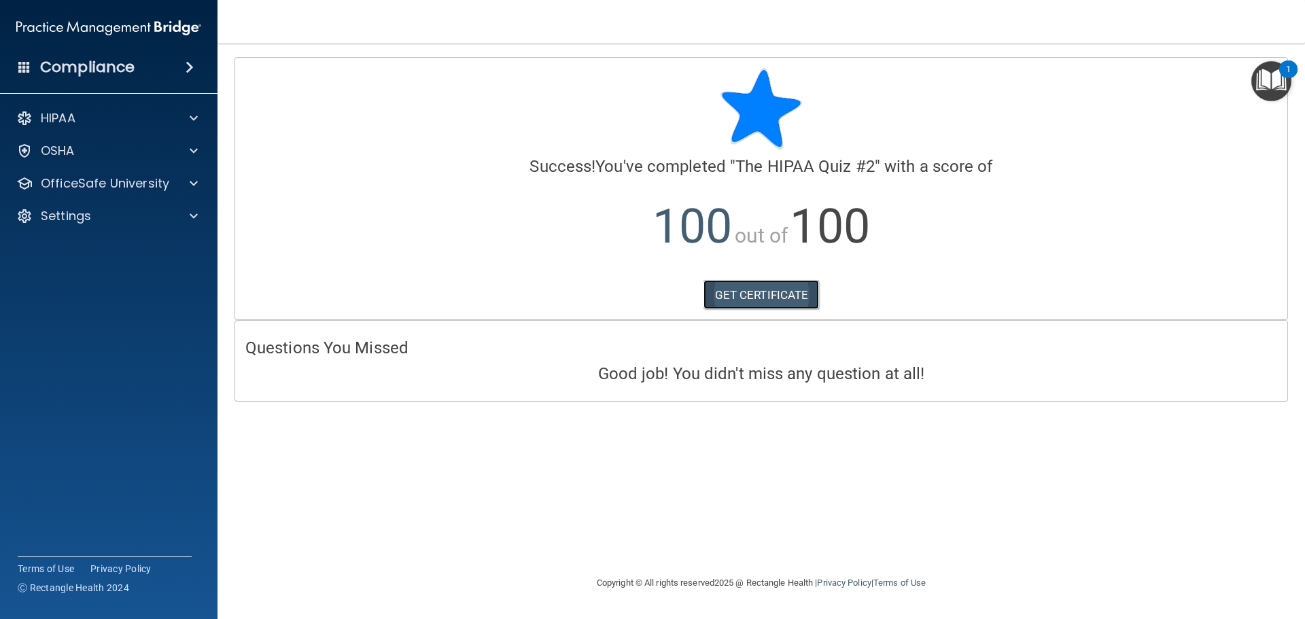
click at [767, 294] on link "GET CERTIFICATE" at bounding box center [762, 295] width 116 height 30
click at [94, 182] on p "OfficeSafe University" at bounding box center [105, 183] width 128 height 16
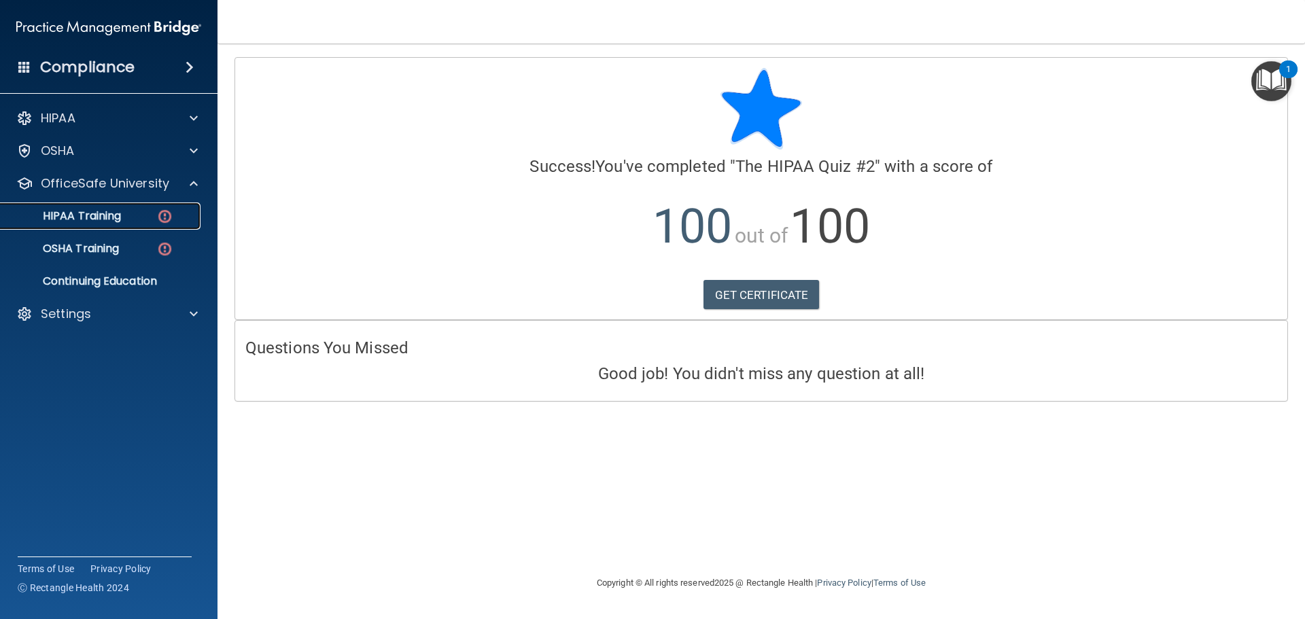
click at [98, 217] on p "HIPAA Training" at bounding box center [65, 216] width 112 height 14
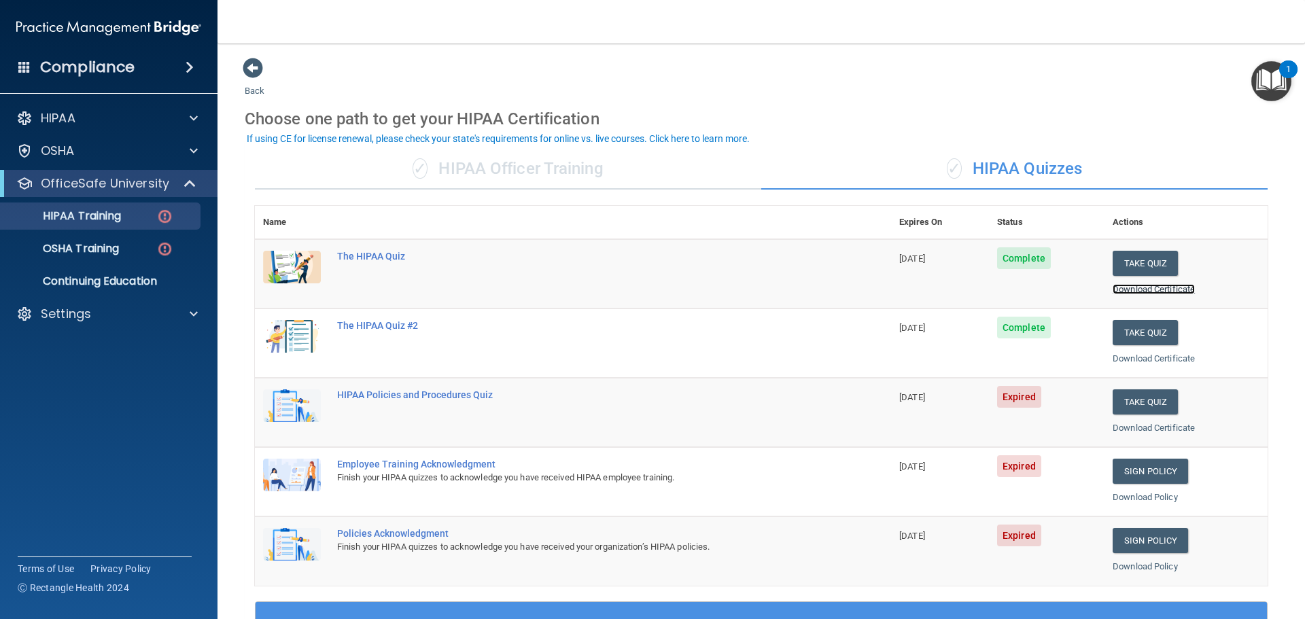
click at [1141, 288] on link "Download Certificate" at bounding box center [1154, 289] width 82 height 10
click at [1135, 288] on link "Download Certificate" at bounding box center [1154, 289] width 82 height 10
